Goal: Task Accomplishment & Management: Manage account settings

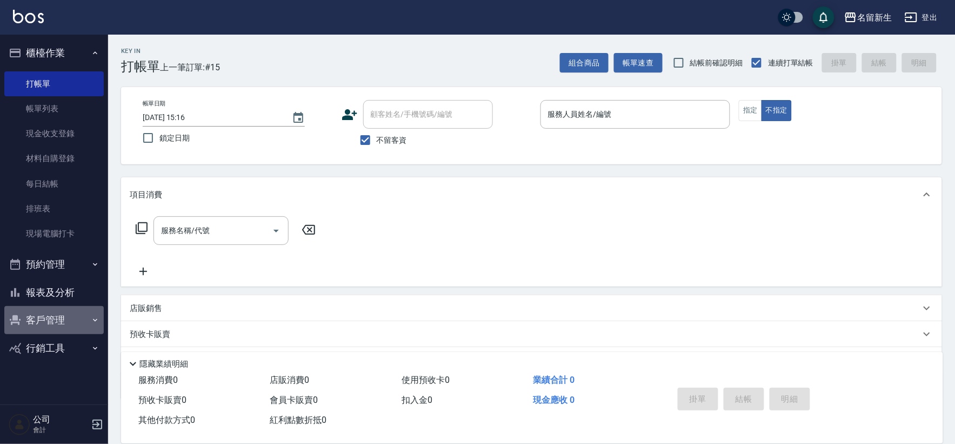
click at [68, 311] on button "客戶管理" at bounding box center [53, 320] width 99 height 28
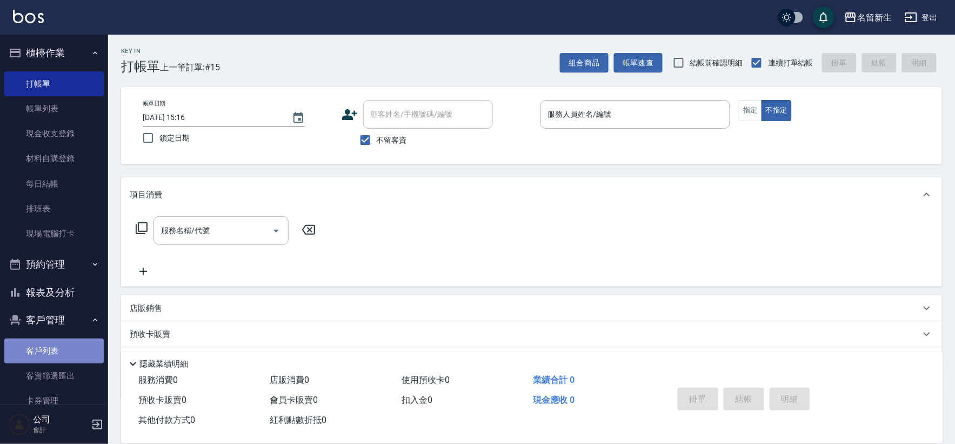
click at [65, 352] on link "客戶列表" at bounding box center [53, 350] width 99 height 25
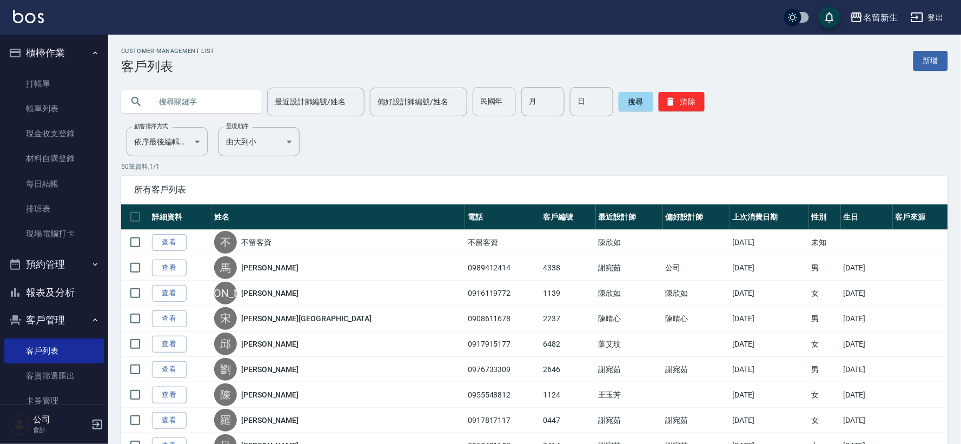
click at [503, 103] on input "民國年" at bounding box center [493, 101] width 43 height 29
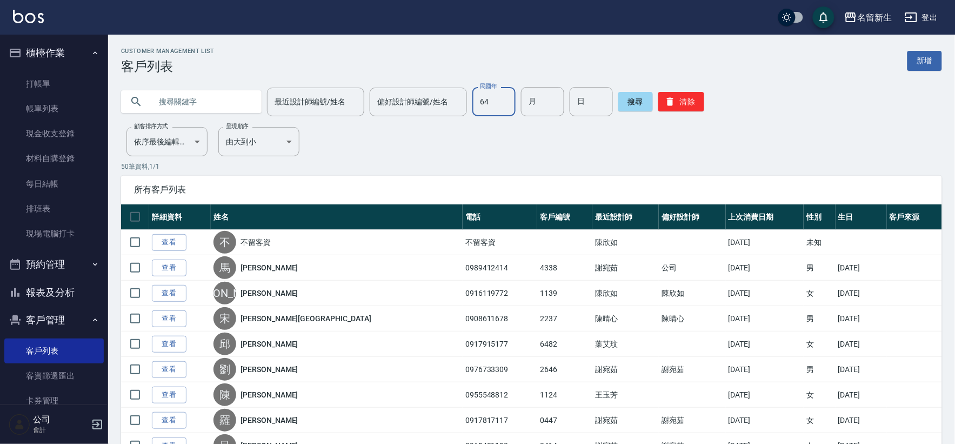
type input "64"
type input "08"
type input "30"
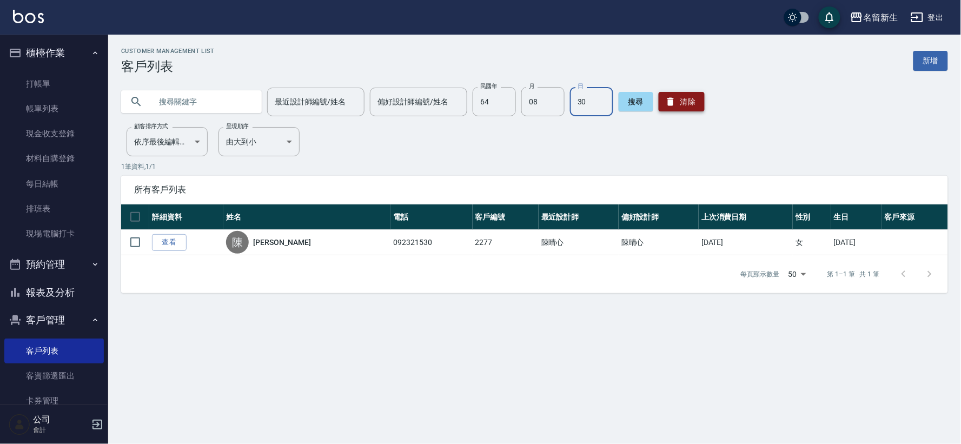
click at [682, 102] on button "清除" at bounding box center [681, 101] width 46 height 19
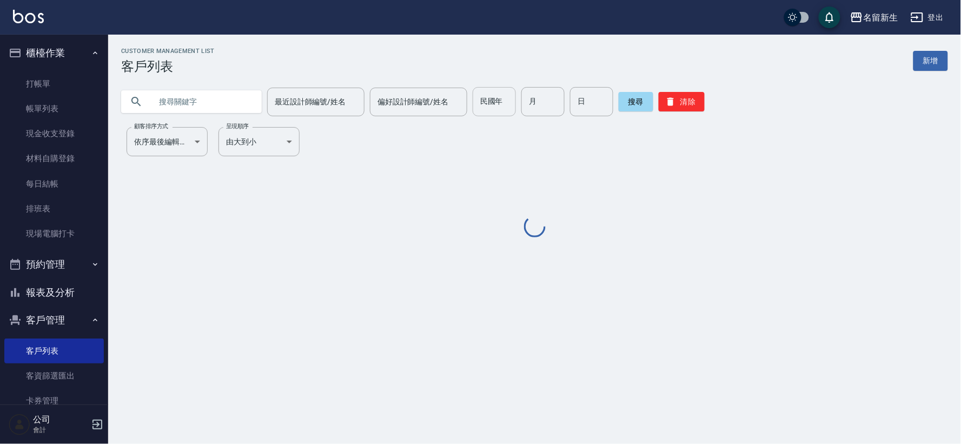
click at [510, 106] on input "民國年" at bounding box center [493, 101] width 43 height 29
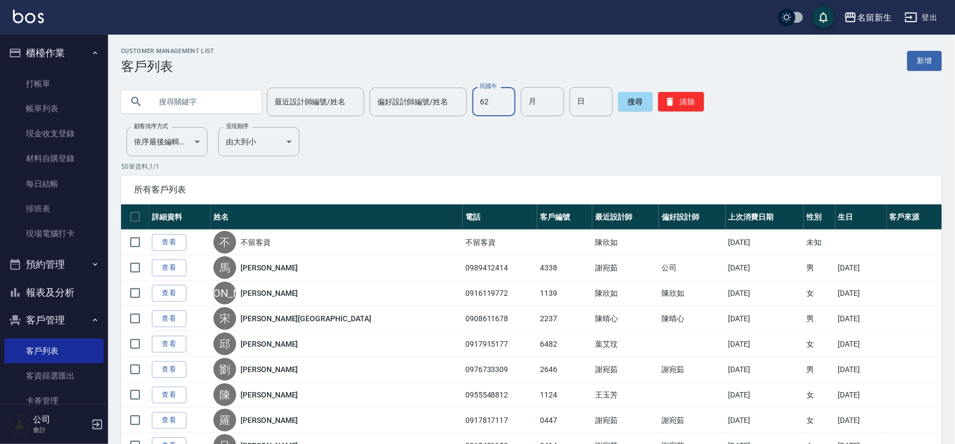
type input "62"
type input "05"
type input "22"
